Goal: Task Accomplishment & Management: Use online tool/utility

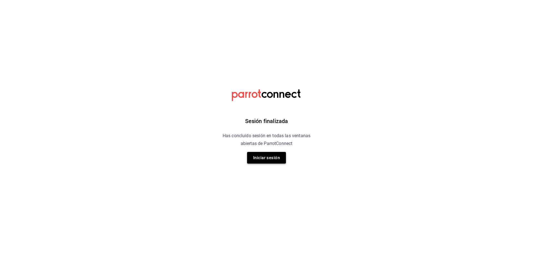
click at [264, 155] on button "Iniciar sesión" at bounding box center [266, 158] width 39 height 12
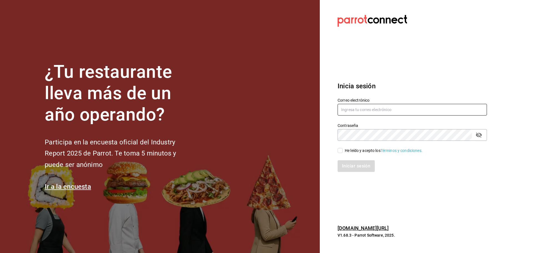
type input "laura_sampayo65@hotmail.com"
click at [339, 151] on input "He leído y acepto los Términos y condiciones." at bounding box center [339, 150] width 5 height 5
checkbox input "true"
click at [361, 170] on button "Iniciar sesión" at bounding box center [356, 166] width 38 height 12
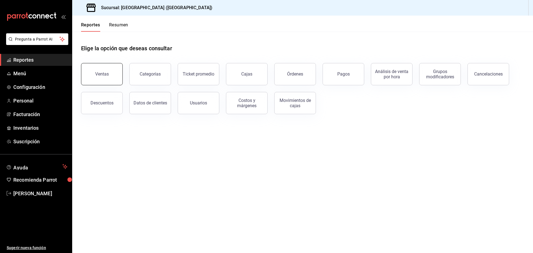
click at [97, 79] on button "Ventas" at bounding box center [102, 74] width 42 height 22
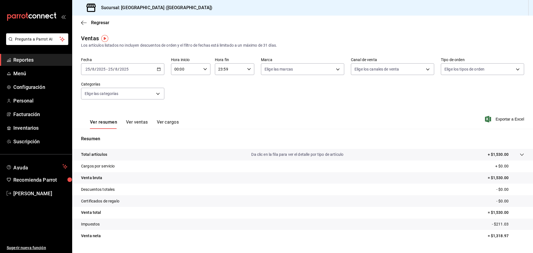
click at [155, 71] on div "[DATE] [DATE] - [DATE] [DATE]" at bounding box center [122, 69] width 83 height 12
click at [93, 99] on span "Ayer" at bounding box center [107, 98] width 43 height 6
click at [505, 120] on span "Exportar a Excel" at bounding box center [505, 119] width 38 height 7
click at [160, 69] on div "[DATE] [DATE] - [DATE] [DATE]" at bounding box center [122, 69] width 83 height 12
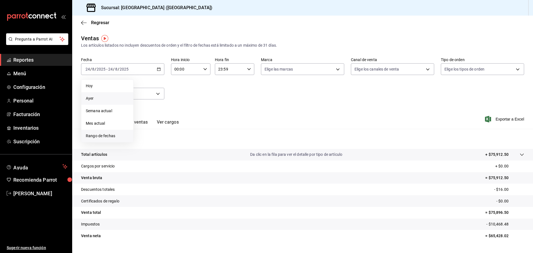
click at [98, 137] on span "Rango de fechas" at bounding box center [107, 136] width 43 height 6
click at [148, 142] on button "18" at bounding box center [145, 143] width 10 height 10
click at [204, 143] on abbr "24" at bounding box center [204, 143] width 4 height 4
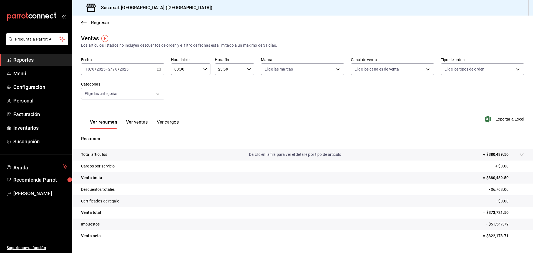
click at [503, 115] on div "Ver resumen Ver ventas Ver cargos Exportar a Excel" at bounding box center [302, 117] width 461 height 23
click at [504, 118] on span "Exportar a Excel" at bounding box center [505, 119] width 38 height 7
